Goal: Transaction & Acquisition: Subscribe to service/newsletter

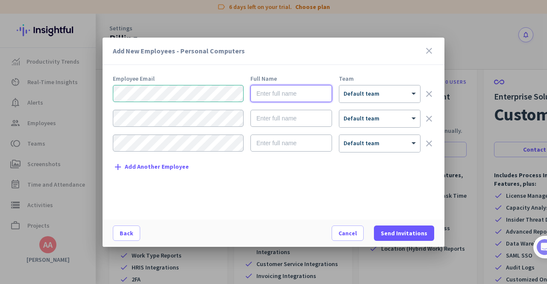
click at [294, 96] on input "text" at bounding box center [292, 93] width 82 height 17
type input "Joel Johnson"
click at [406, 92] on div at bounding box center [380, 91] width 81 height 7
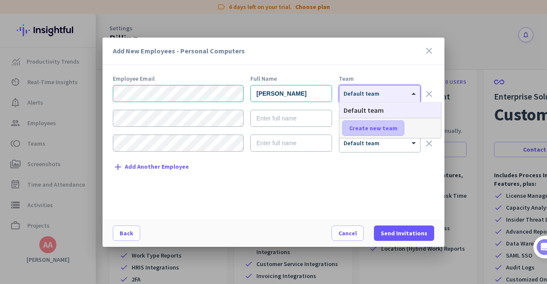
click at [375, 124] on span "Create new team" at bounding box center [373, 128] width 48 height 9
click at [375, 124] on input "text" at bounding box center [374, 128] width 63 height 15
type input "Software Development"
click at [425, 132] on span "Save" at bounding box center [424, 128] width 13 height 8
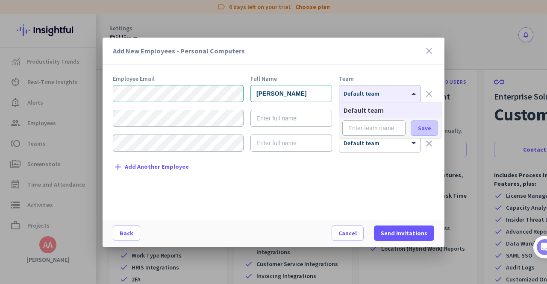
scroll to position [0, 0]
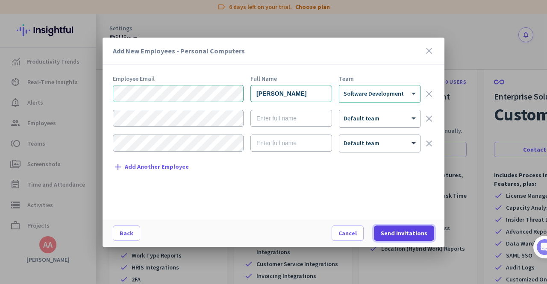
click at [403, 233] on span "Send Invitations" at bounding box center [404, 233] width 47 height 9
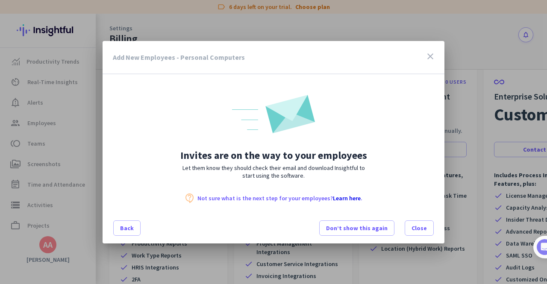
click at [431, 55] on icon "close" at bounding box center [430, 56] width 10 height 10
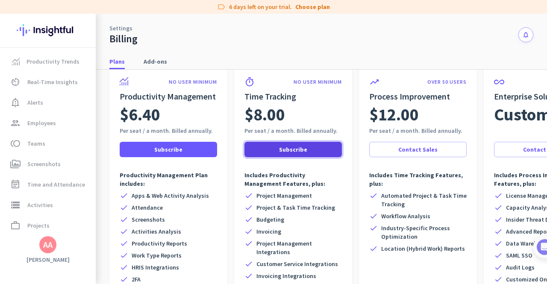
click at [300, 155] on span at bounding box center [293, 149] width 97 height 21
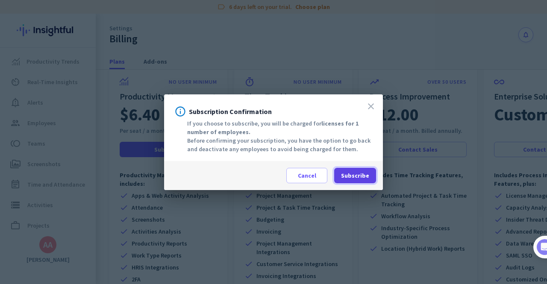
click at [355, 174] on span "Subscribe" at bounding box center [355, 175] width 28 height 9
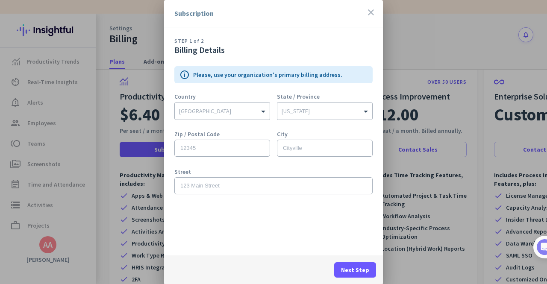
click at [215, 109] on input "text" at bounding box center [213, 109] width 69 height 6
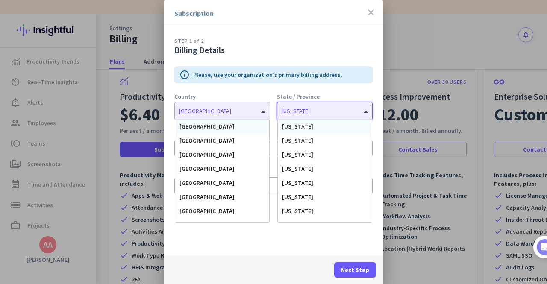
click at [313, 113] on div at bounding box center [325, 109] width 95 height 9
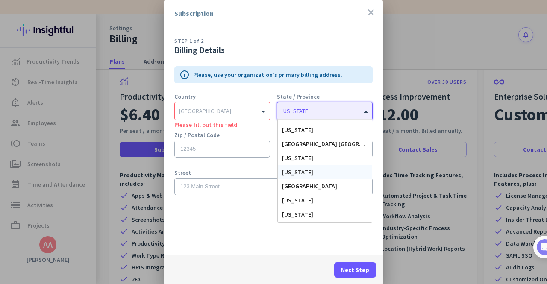
scroll to position [660, 0]
click at [293, 163] on div "Utah" at bounding box center [325, 158] width 94 height 14
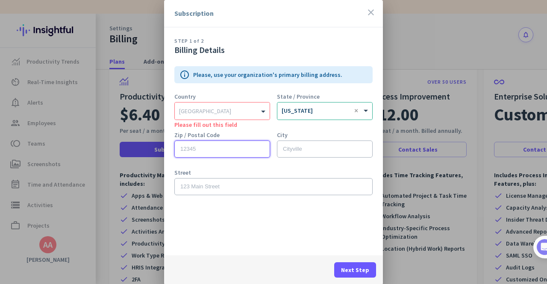
click at [217, 146] on input "text" at bounding box center [222, 149] width 96 height 17
type input "84010"
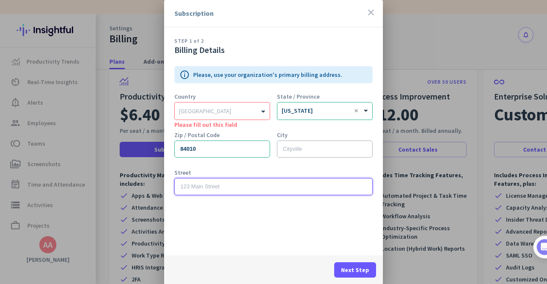
click at [193, 185] on input "text" at bounding box center [273, 186] width 198 height 17
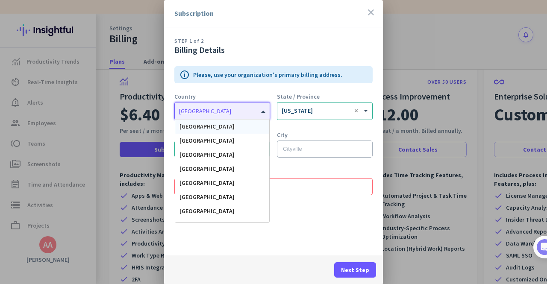
click at [203, 109] on input "text" at bounding box center [213, 109] width 69 height 6
click at [202, 122] on div "United States" at bounding box center [222, 127] width 94 height 14
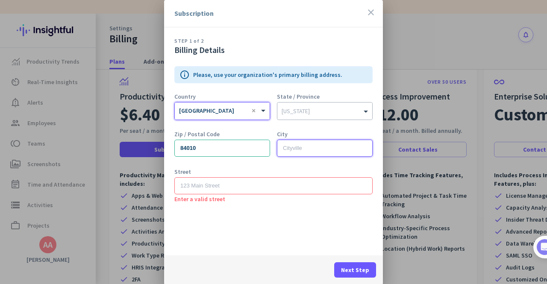
click at [300, 148] on input "text" at bounding box center [325, 148] width 96 height 17
type input "North Salt Lake"
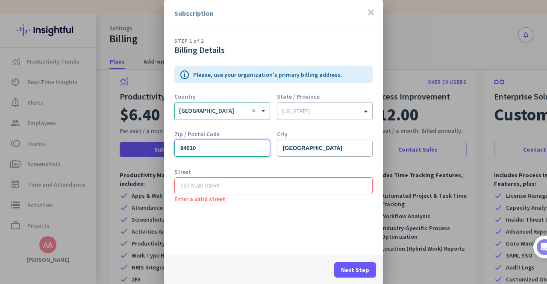
click at [209, 153] on input "84010" at bounding box center [222, 148] width 96 height 17
type input "84054"
click at [197, 188] on input "text" at bounding box center [273, 185] width 198 height 17
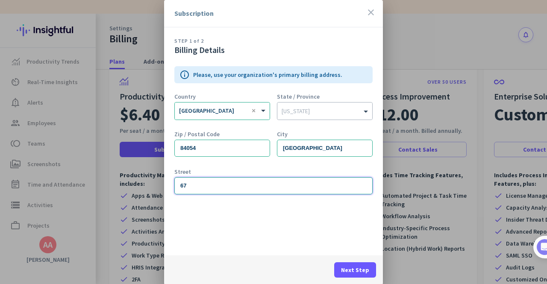
type input "6"
type input "742 Vista View Lane"
click at [350, 266] on span "Next Step" at bounding box center [355, 270] width 28 height 9
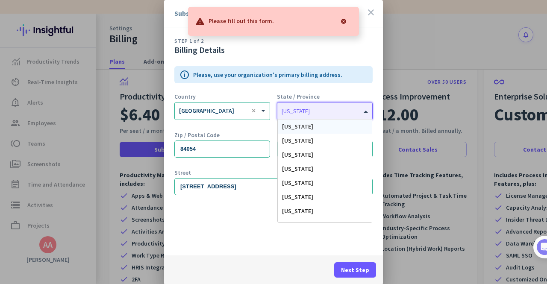
click at [306, 104] on div "California" at bounding box center [325, 111] width 95 height 17
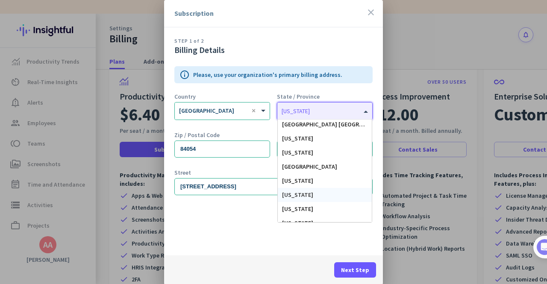
scroll to position [679, 0]
click at [295, 140] on div "Utah" at bounding box center [325, 139] width 94 height 14
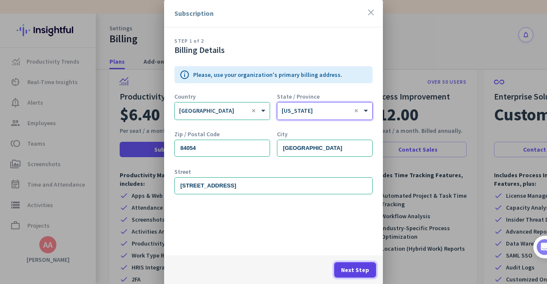
click at [356, 273] on span "Next Step" at bounding box center [355, 270] width 28 height 9
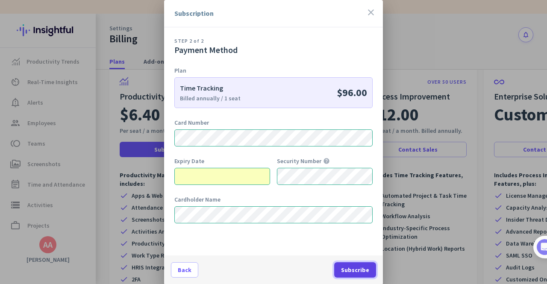
click at [360, 274] on span "Subscribe" at bounding box center [355, 270] width 28 height 9
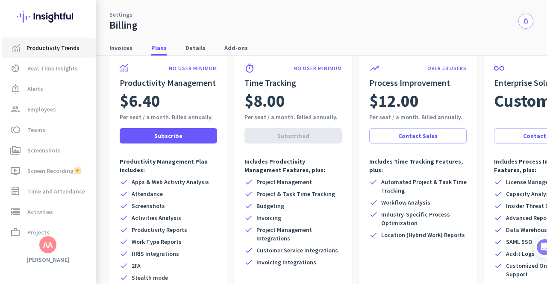
click at [49, 52] on span "Productivity Trends" at bounding box center [53, 48] width 53 height 10
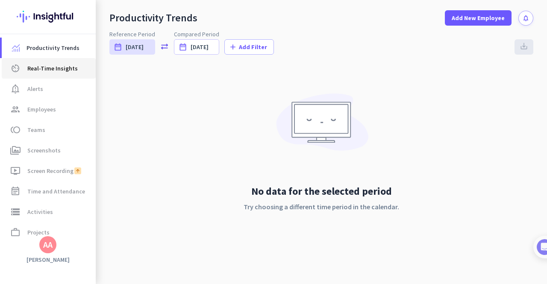
click at [49, 63] on span "Real-Time Insights" at bounding box center [52, 68] width 50 height 10
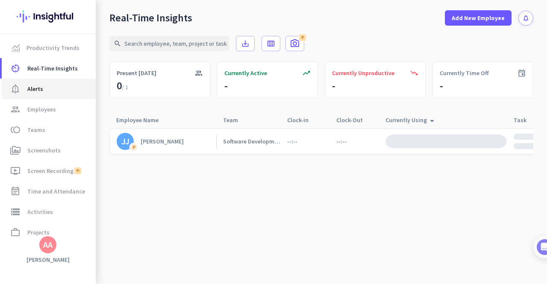
click at [41, 89] on span "Alerts" at bounding box center [35, 89] width 16 height 10
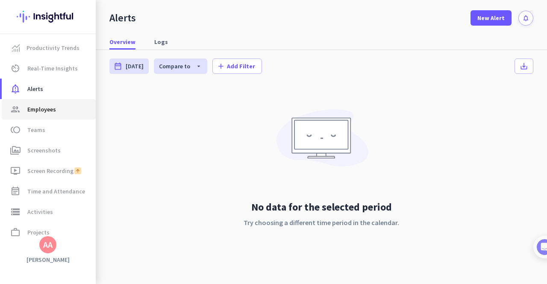
click at [35, 108] on span "Employees" at bounding box center [41, 109] width 29 height 10
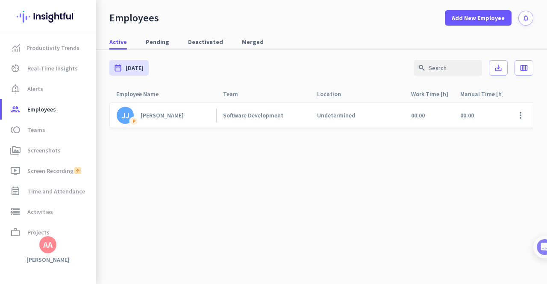
click at [157, 118] on div "Joel Johnson" at bounding box center [162, 116] width 43 height 8
